Goal: Task Accomplishment & Management: Manage account settings

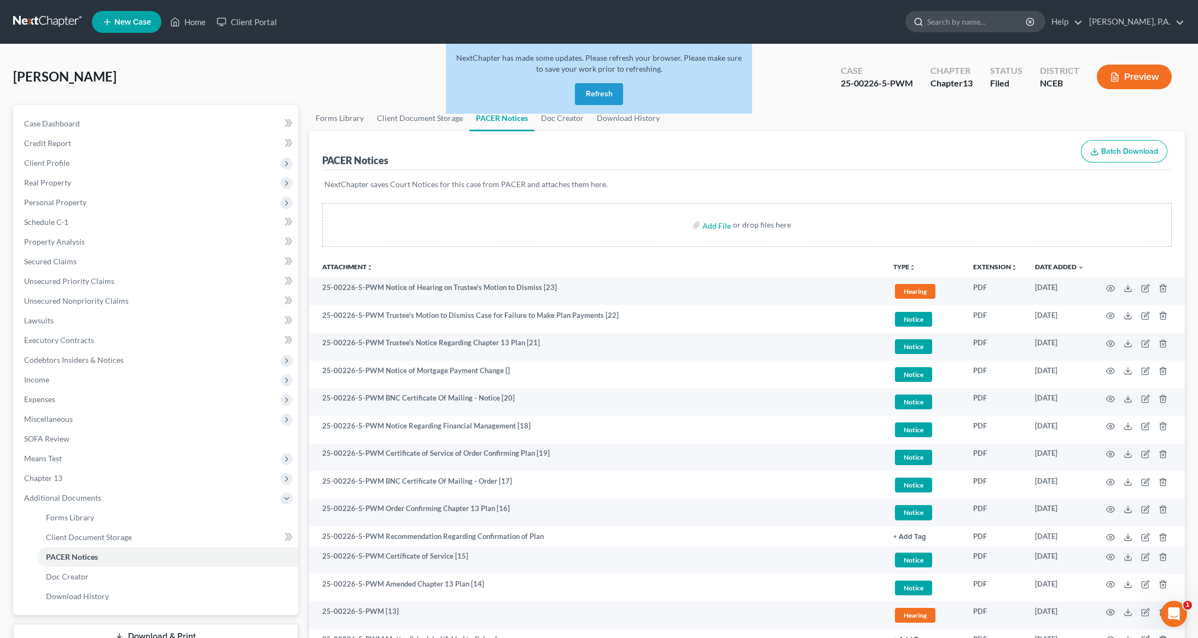
click at [986, 20] on input "search" at bounding box center [977, 21] width 100 height 20
type input "[PERSON_NAME]"
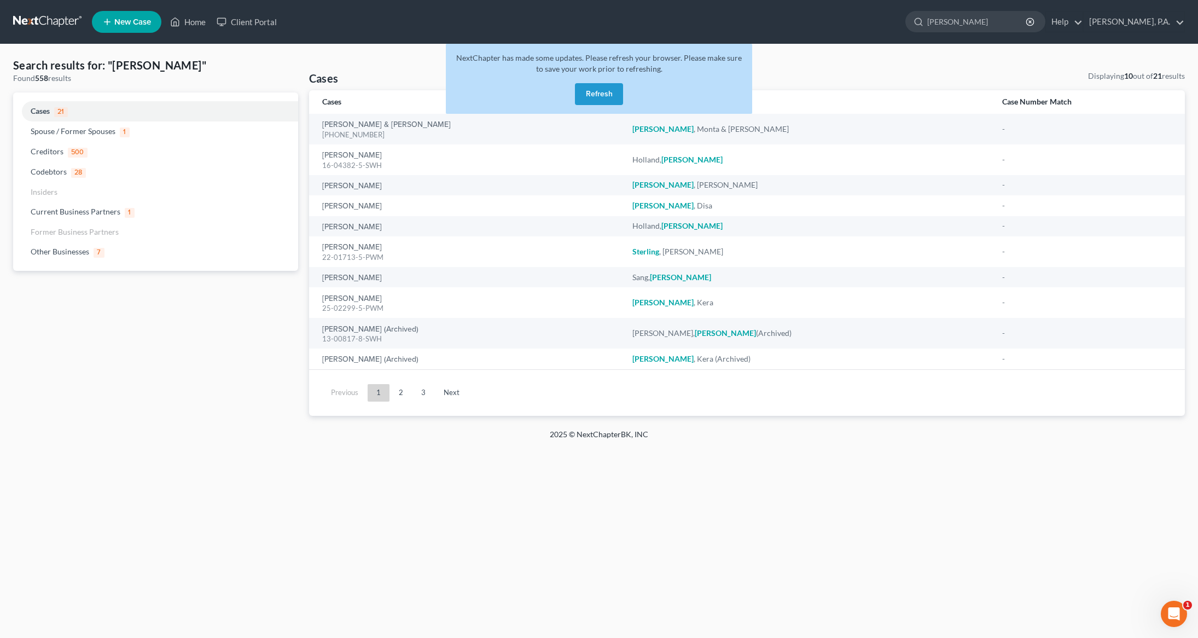
click at [597, 95] on button "Refresh" at bounding box center [599, 94] width 48 height 22
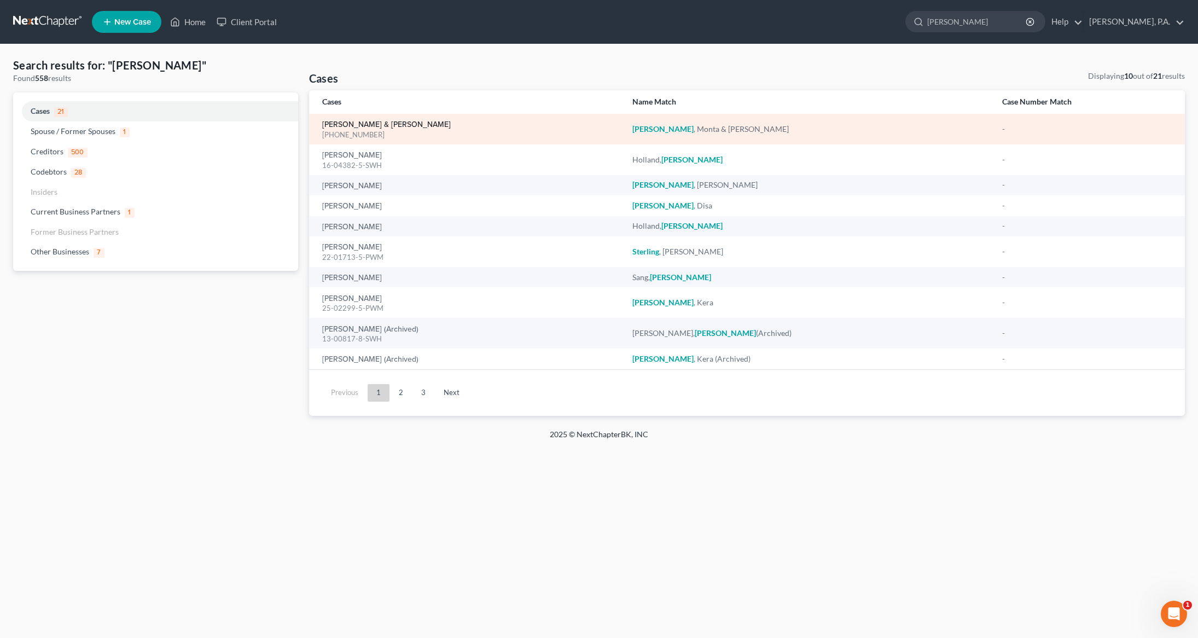
click at [351, 121] on link "[PERSON_NAME] & [PERSON_NAME]" at bounding box center [386, 125] width 129 height 8
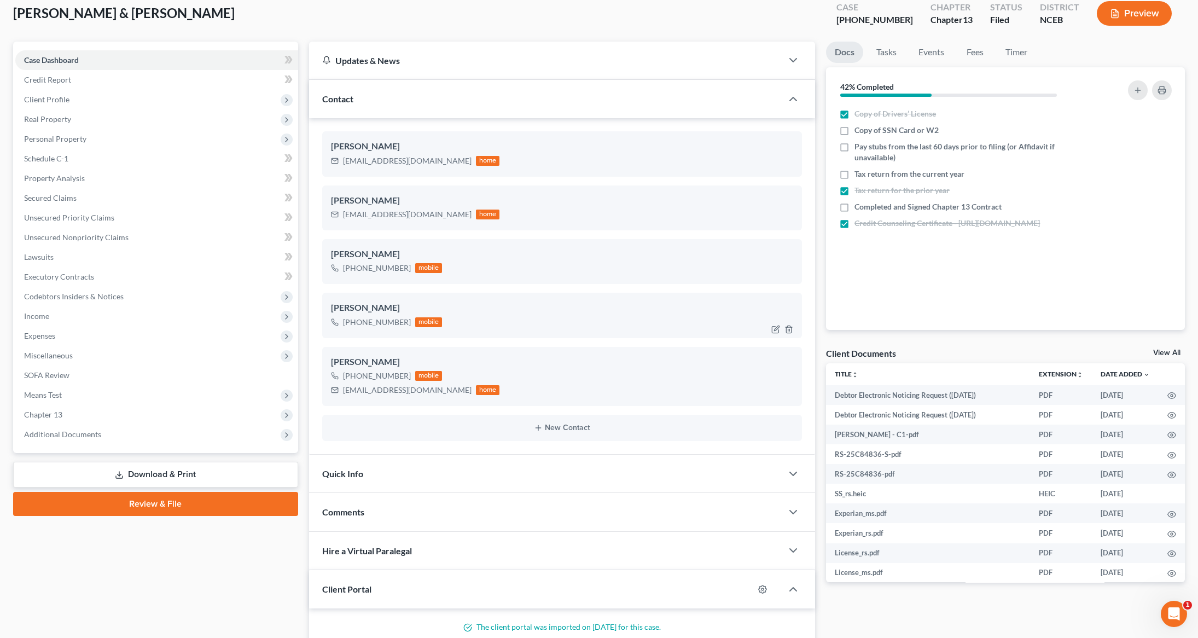
scroll to position [52, 0]
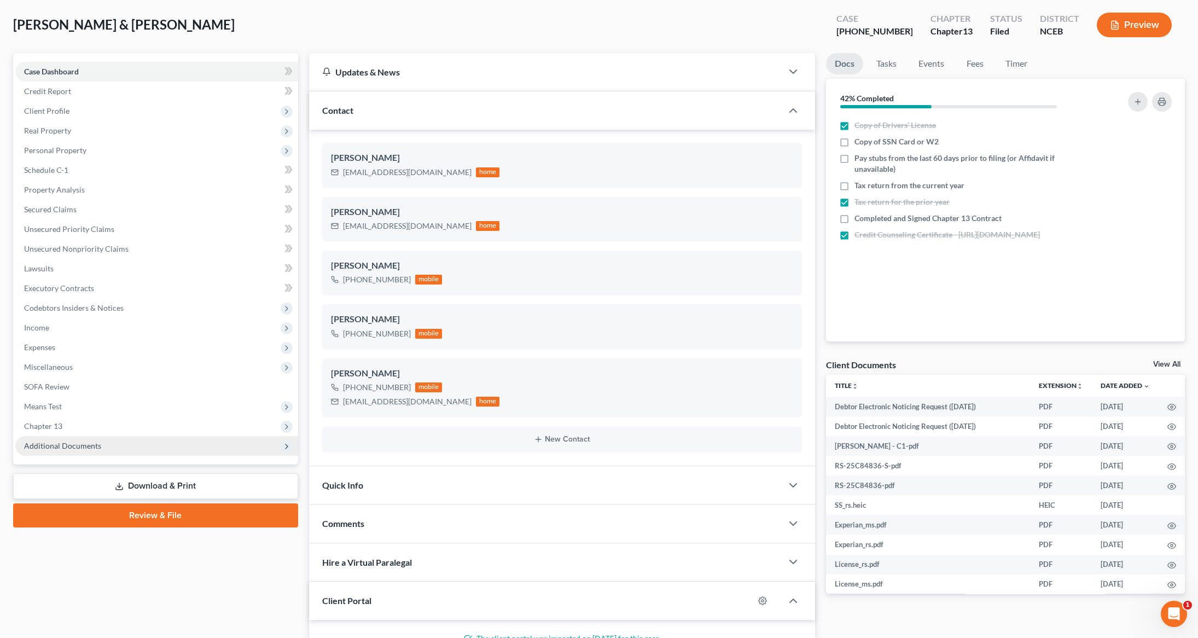
click at [56, 451] on span "Additional Documents" at bounding box center [156, 446] width 283 height 20
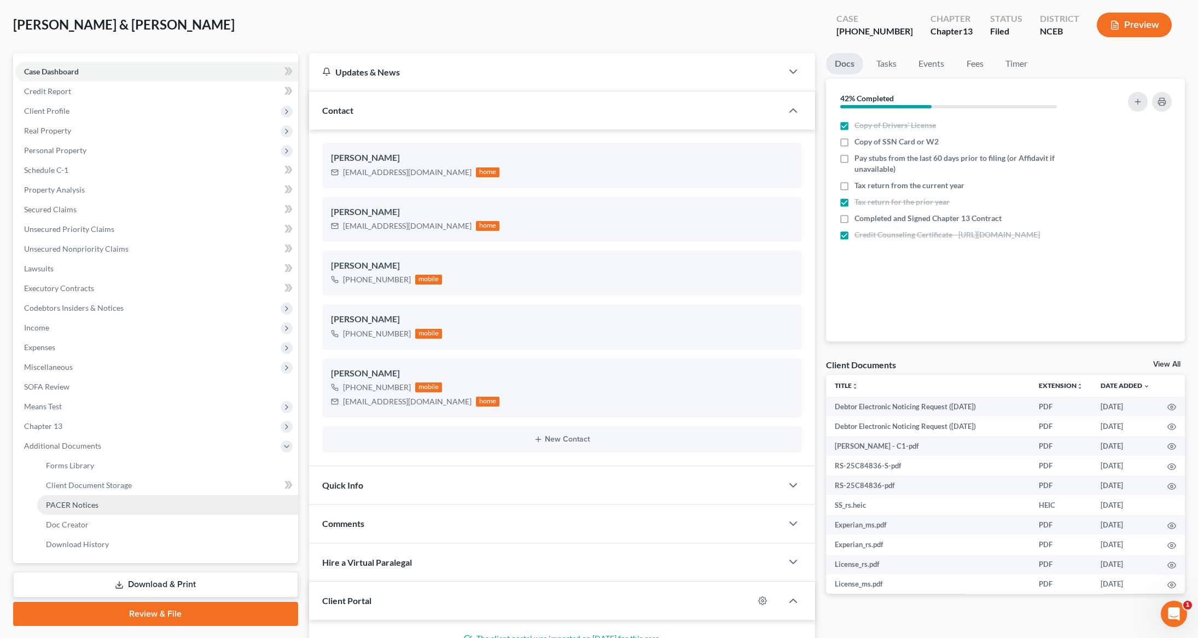
click at [98, 506] on link "PACER Notices" at bounding box center [167, 505] width 261 height 20
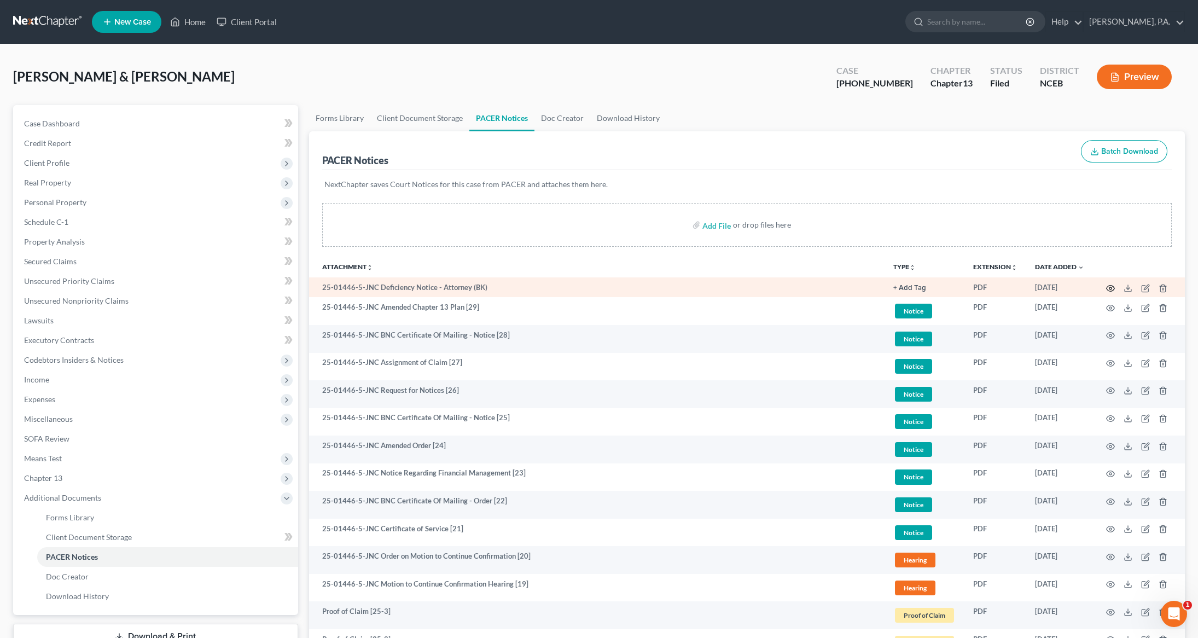
click at [1109, 287] on icon "button" at bounding box center [1110, 288] width 9 height 9
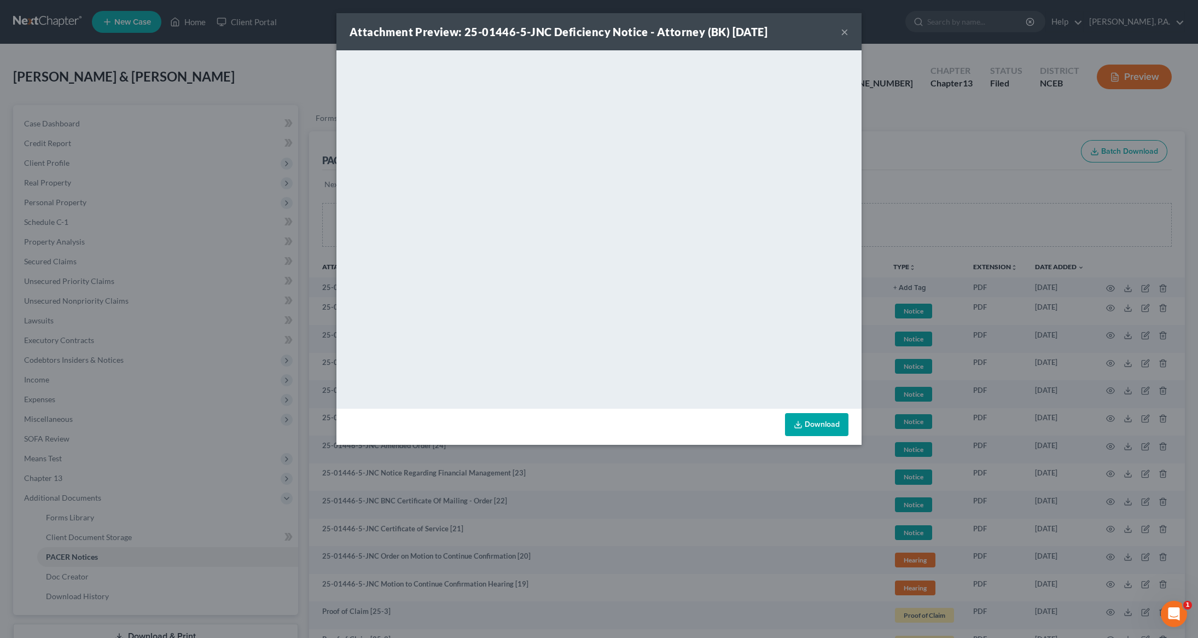
click at [850, 33] on div "Attachment Preview: 25-01446-5-JNC Deficiency Notice - Attorney (BK) 08/12/2025…" at bounding box center [598, 31] width 525 height 37
click at [841, 33] on button "×" at bounding box center [845, 31] width 8 height 13
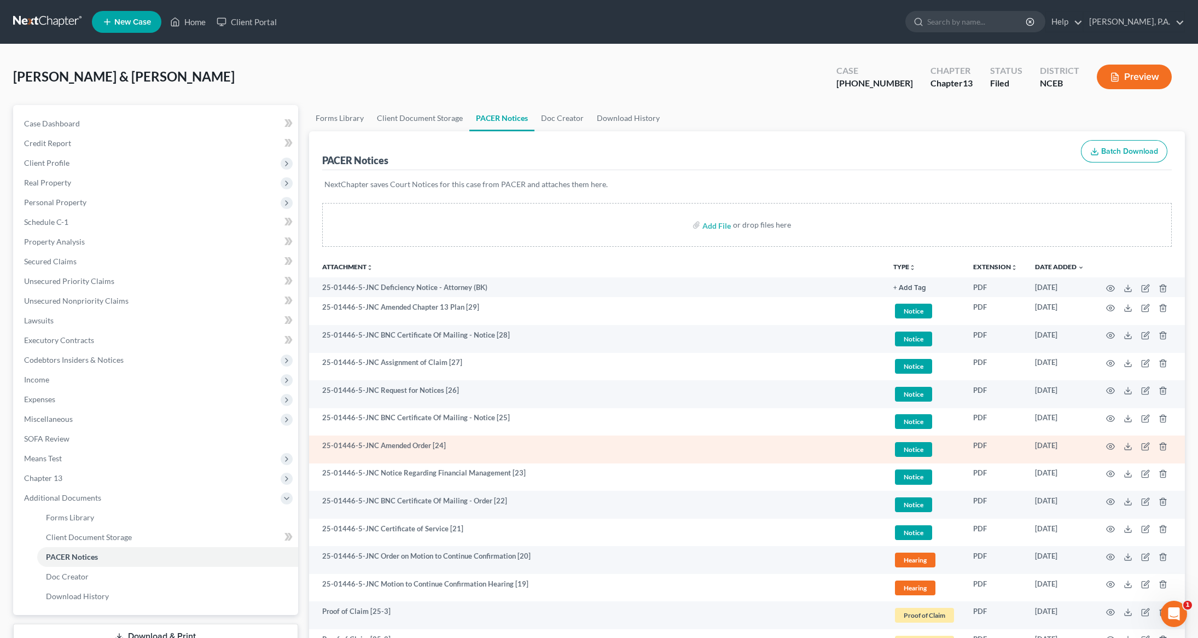
click at [1118, 448] on td at bounding box center [1139, 450] width 92 height 28
click at [1105, 444] on td at bounding box center [1139, 450] width 92 height 28
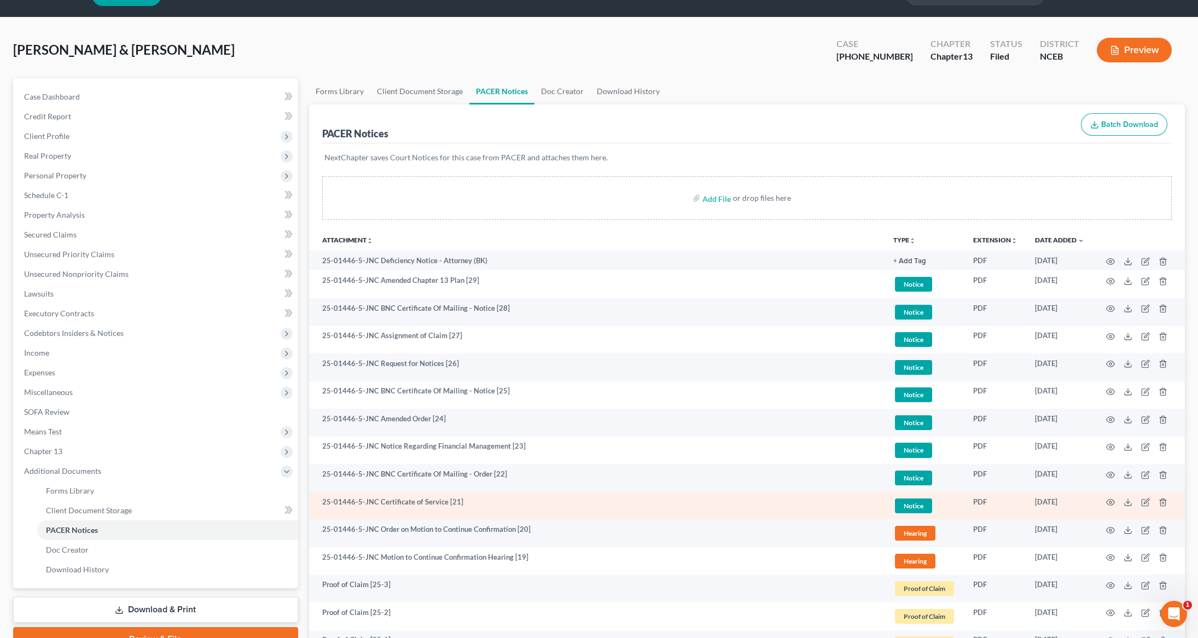
scroll to position [45, 0]
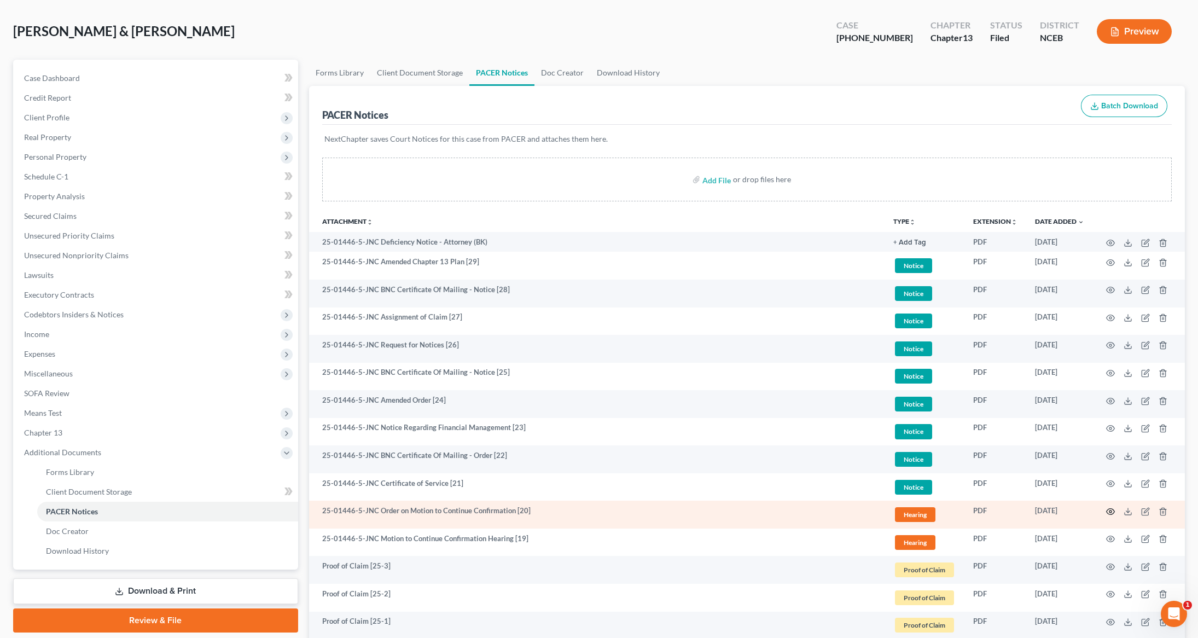
click at [1112, 512] on icon "button" at bounding box center [1110, 511] width 9 height 9
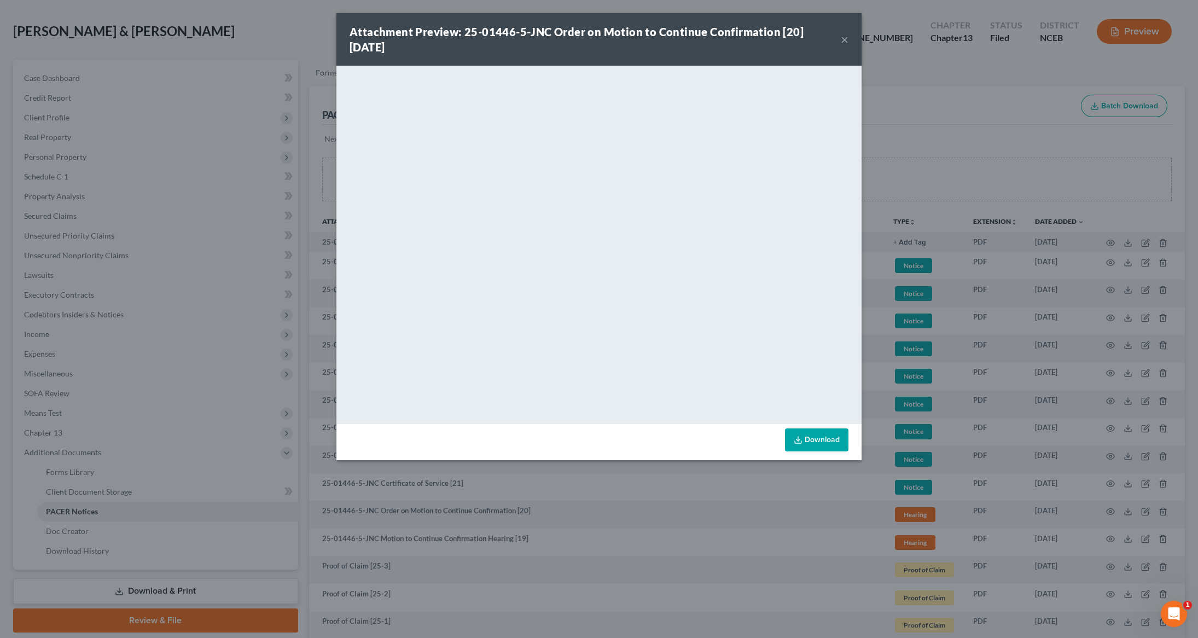
click at [843, 38] on button "×" at bounding box center [845, 39] width 8 height 13
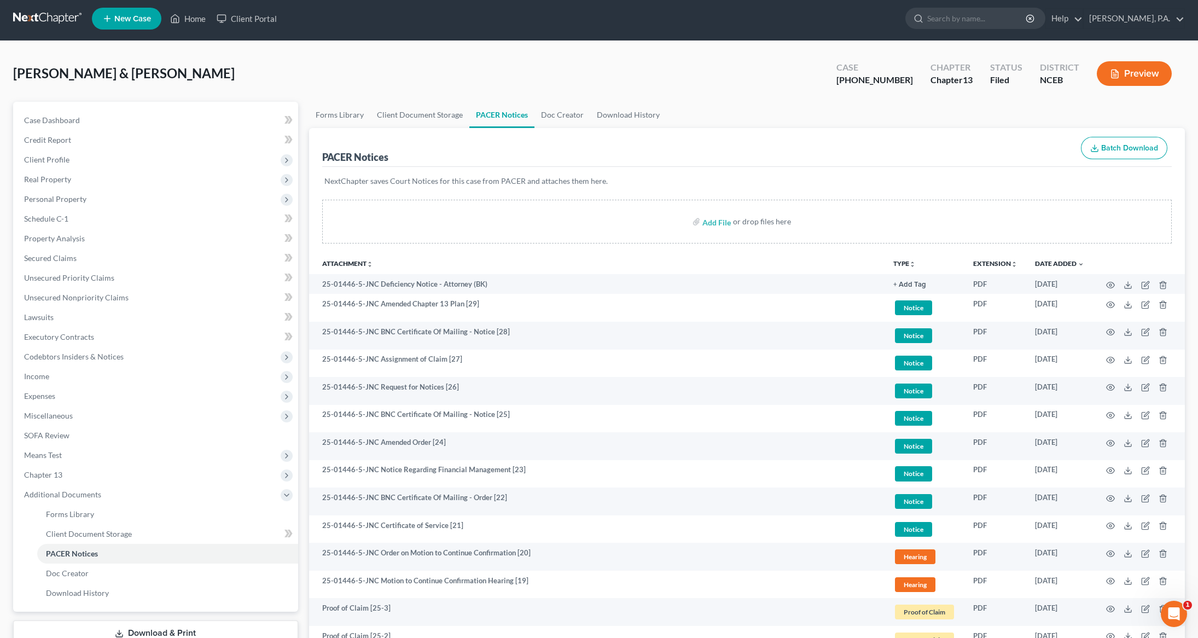
scroll to position [0, 0]
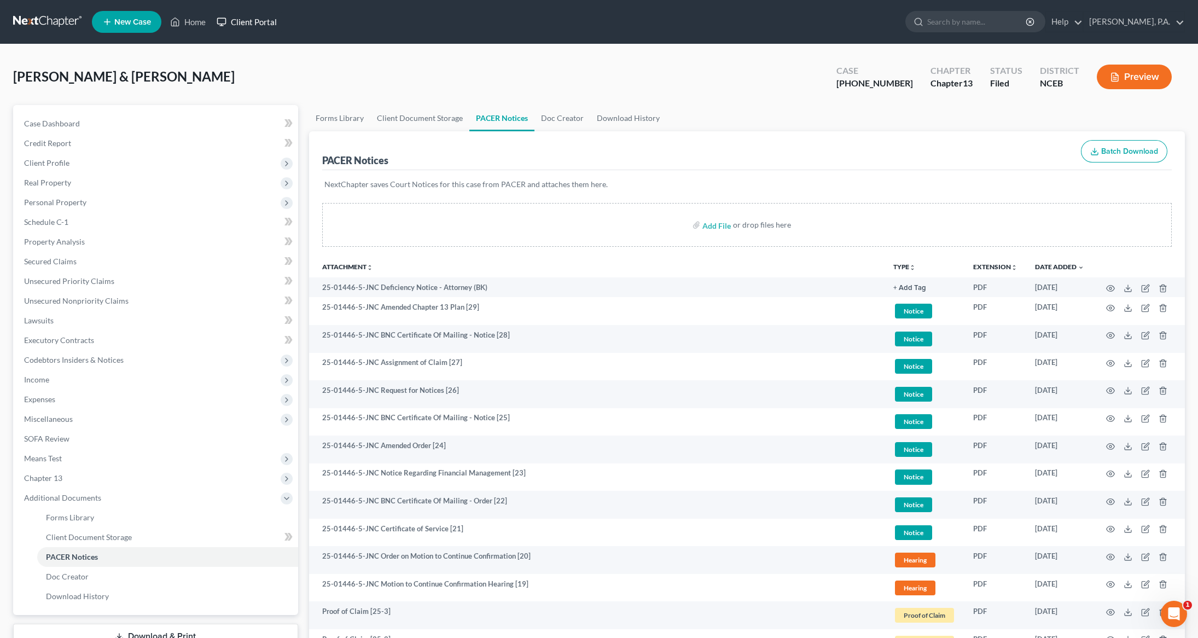
click at [265, 25] on link "Client Portal" at bounding box center [246, 22] width 71 height 20
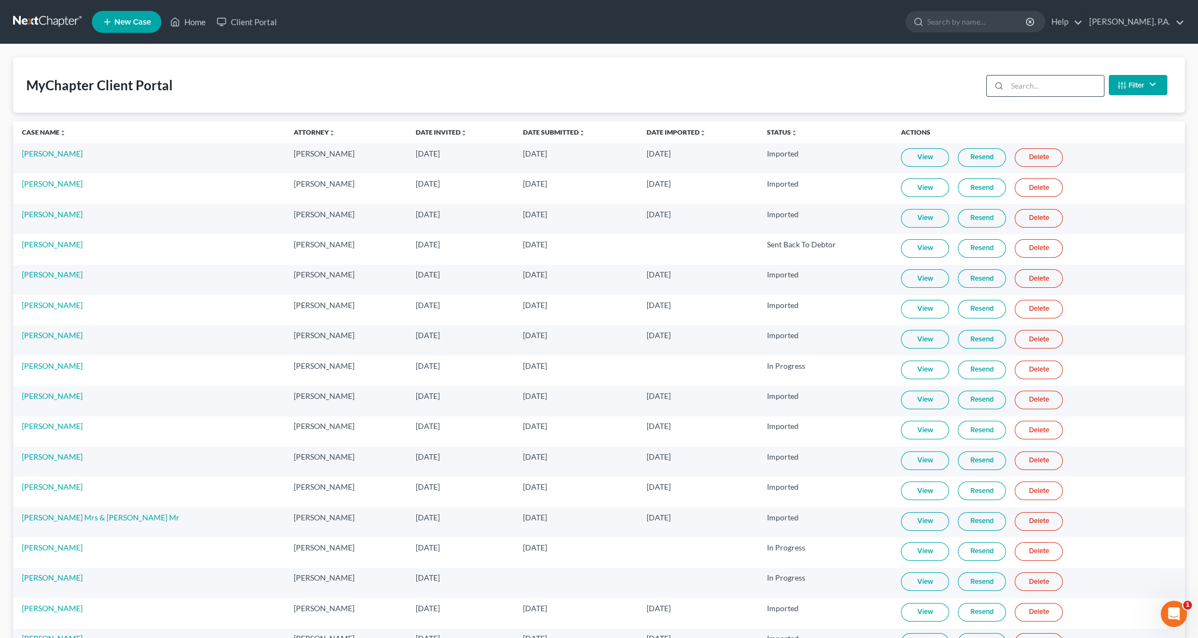
click at [1060, 89] on input "search" at bounding box center [1055, 86] width 97 height 21
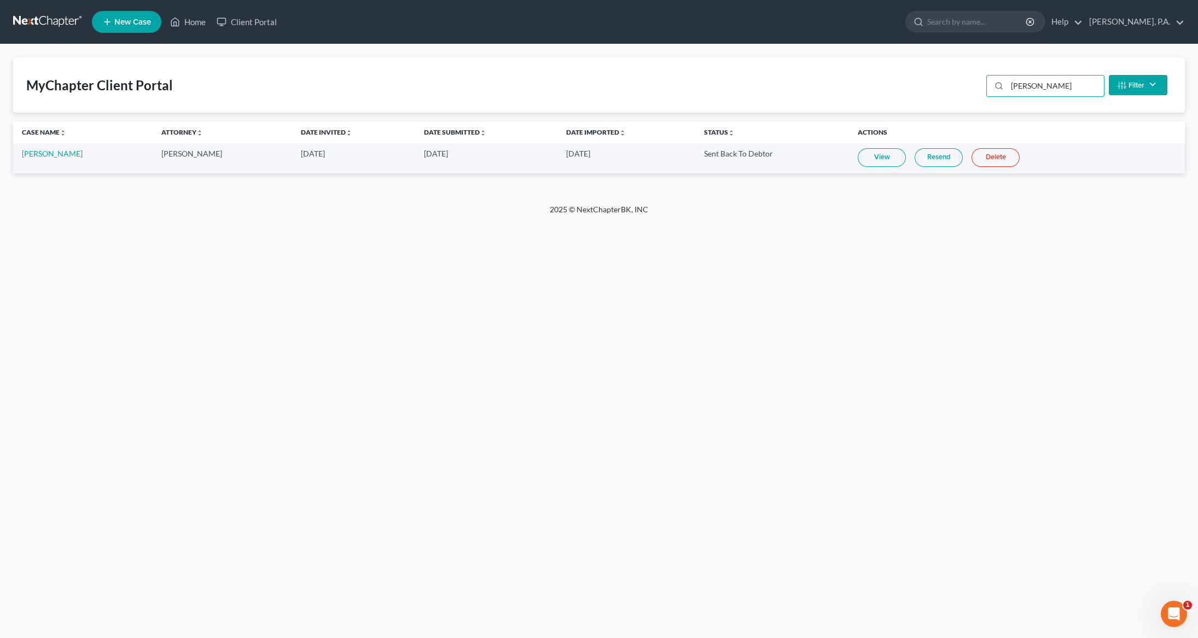
type input "Rogers"
click at [915, 162] on link "Resend" at bounding box center [939, 157] width 48 height 19
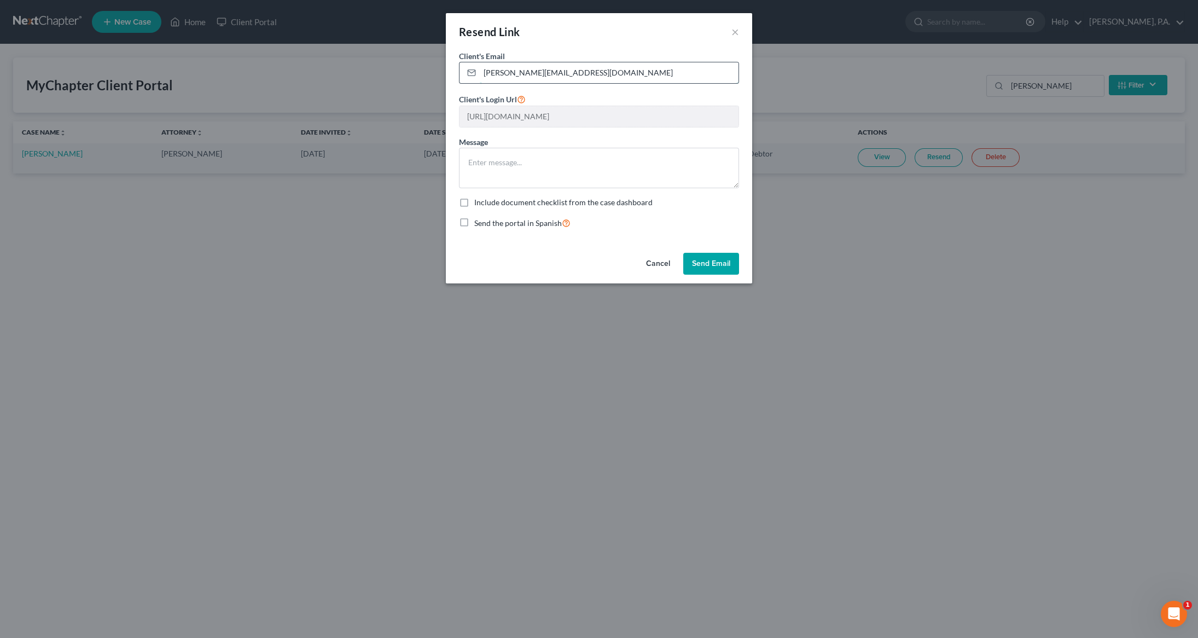
click at [619, 78] on input "james.rogers122@yahoo.com" at bounding box center [609, 72] width 259 height 21
type input "james.rogers122@yahoo.com"
click at [711, 269] on button "Send Email" at bounding box center [711, 264] width 56 height 22
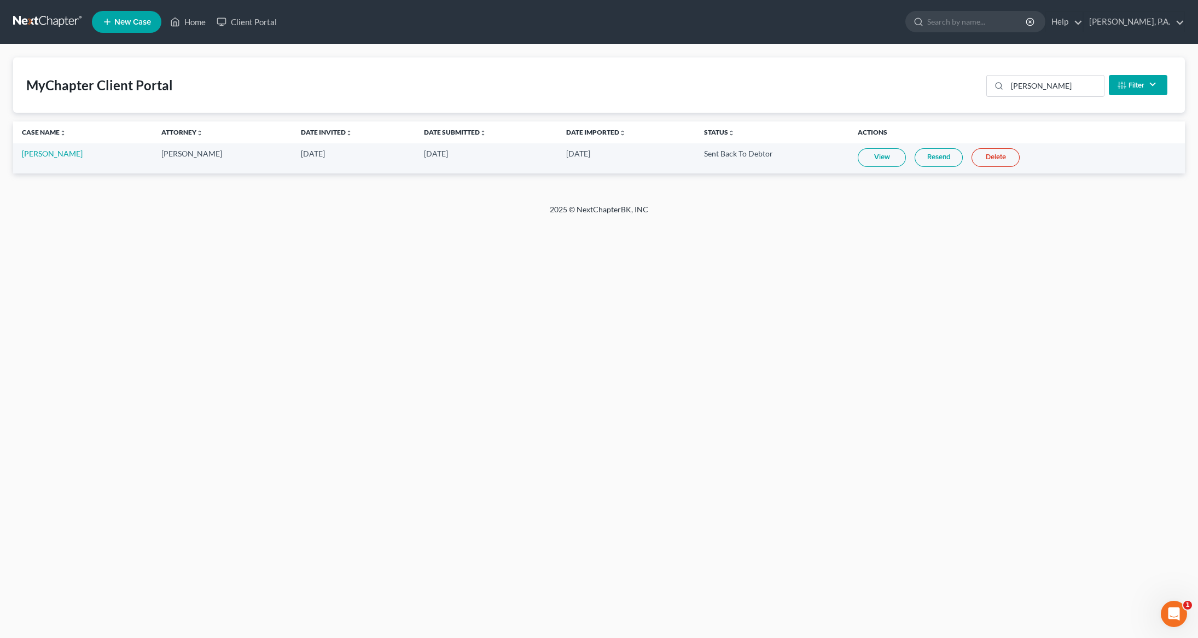
click at [56, 28] on link at bounding box center [48, 22] width 70 height 20
